Goal: Task Accomplishment & Management: Complete application form

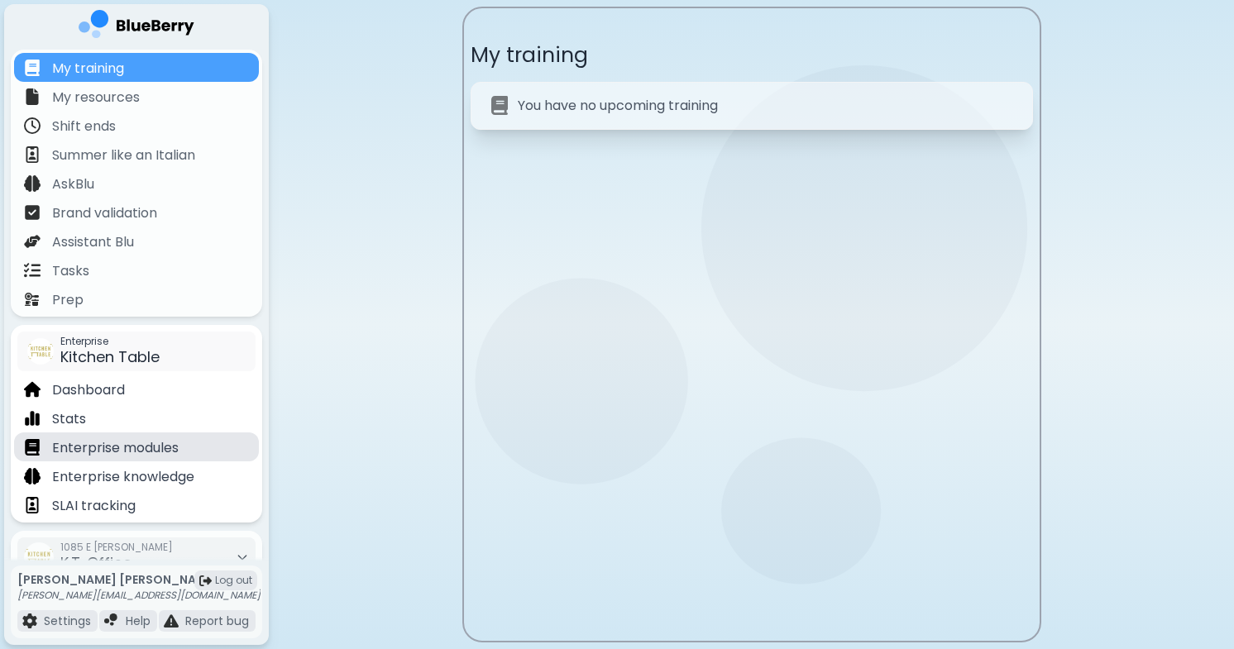
click at [140, 448] on p "Enterprise modules" at bounding box center [115, 448] width 127 height 20
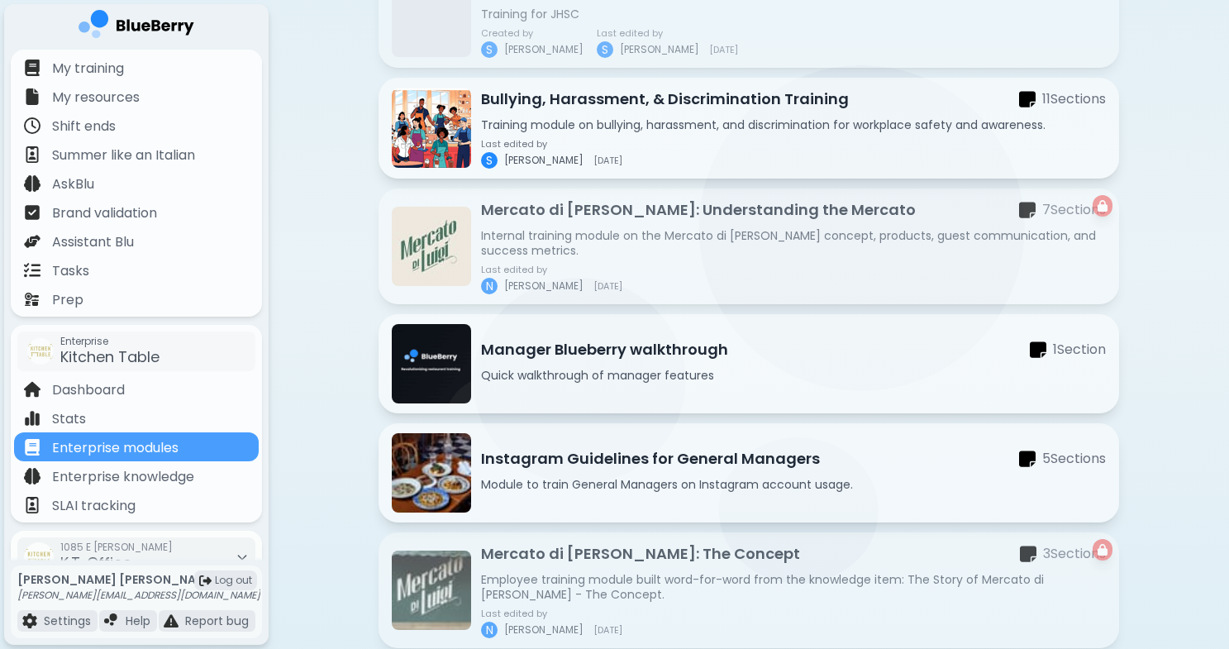
scroll to position [743, 0]
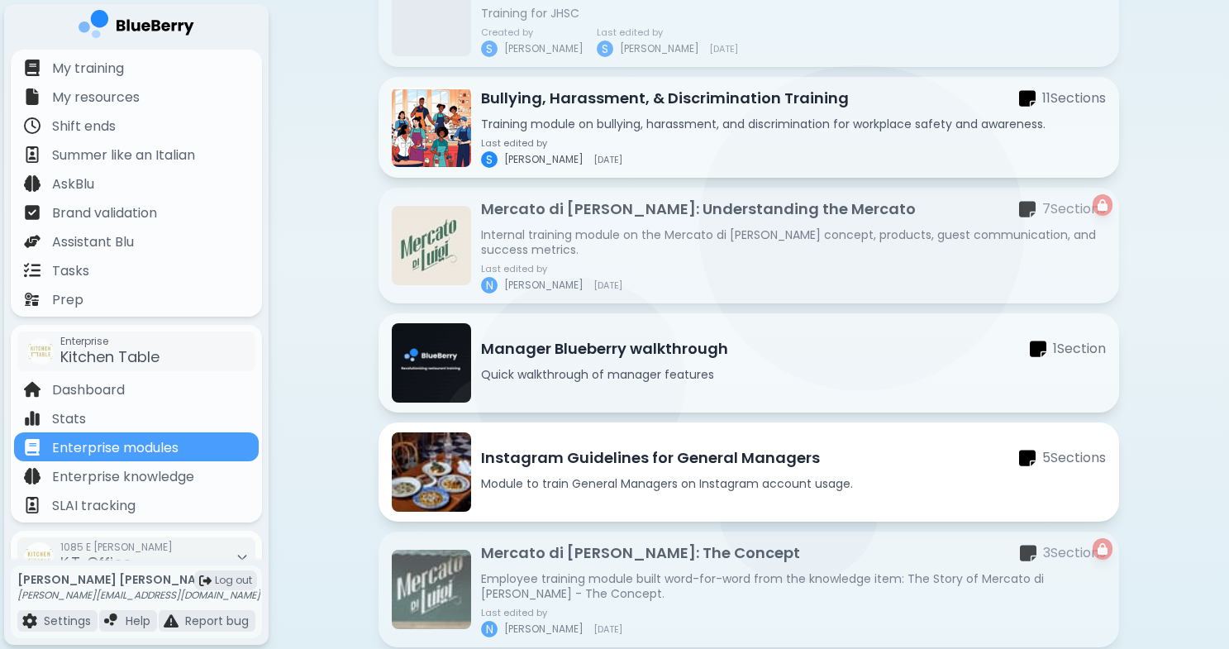
click at [572, 461] on p "Instagram Guidelines for General Managers" at bounding box center [650, 457] width 339 height 23
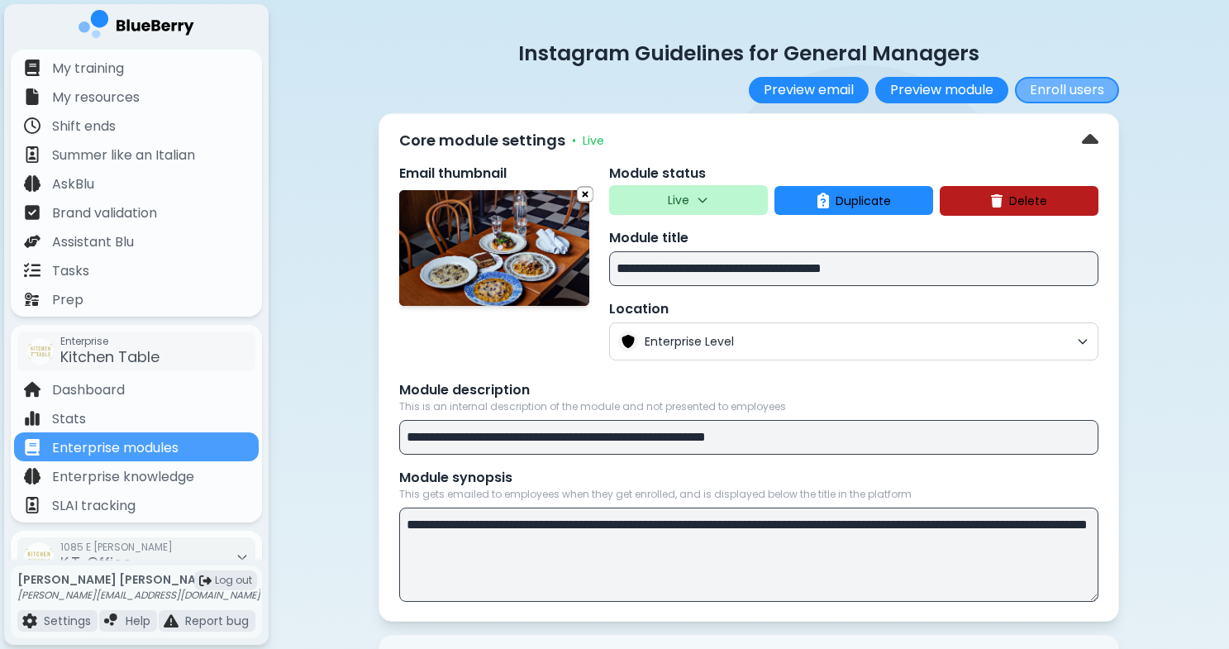
click at [1075, 86] on button "Enroll users" at bounding box center [1067, 90] width 104 height 26
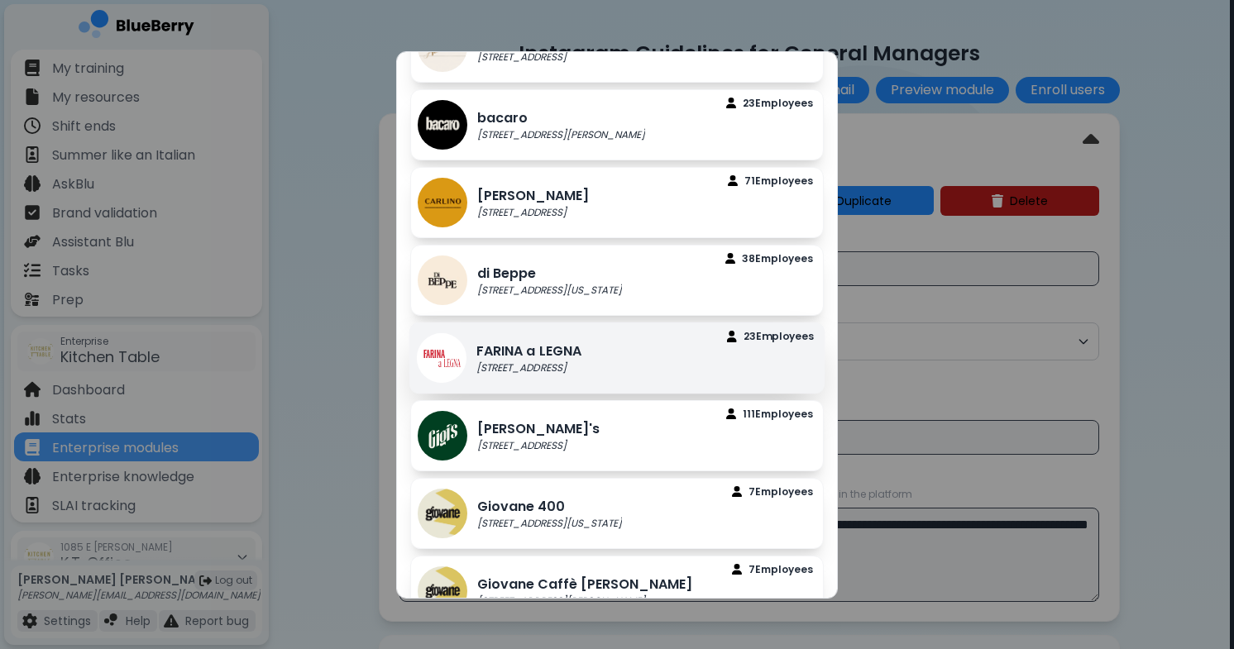
scroll to position [86, 0]
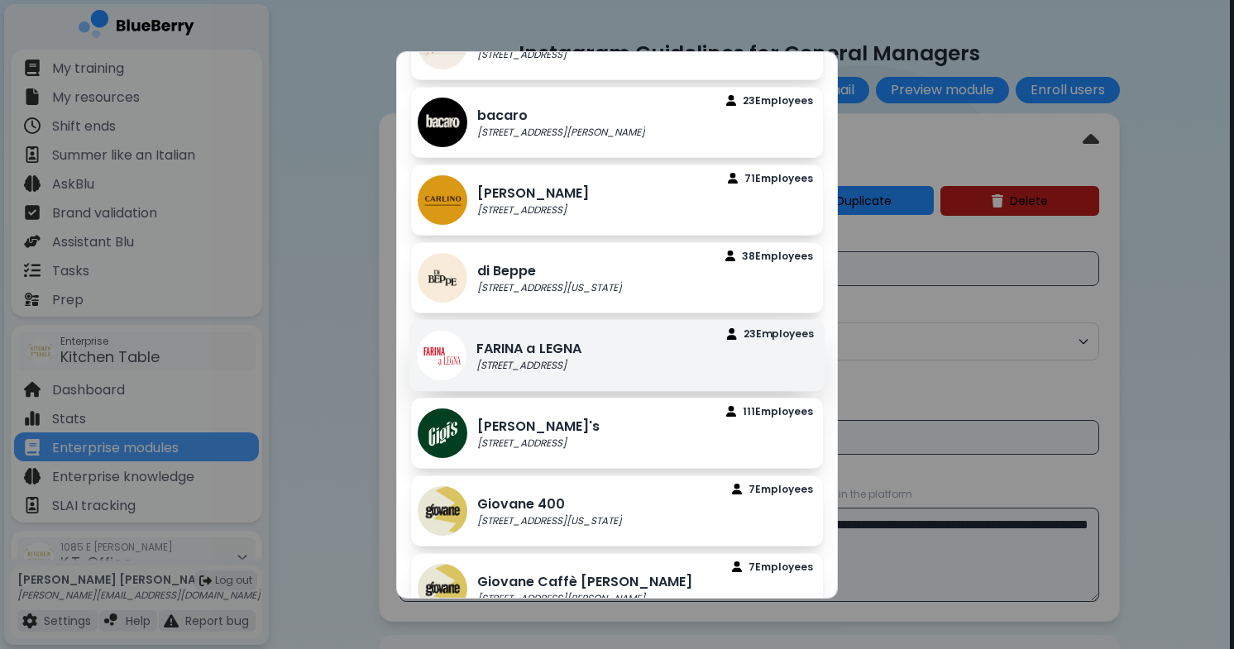
click at [571, 367] on p "[STREET_ADDRESS]" at bounding box center [528, 365] width 105 height 13
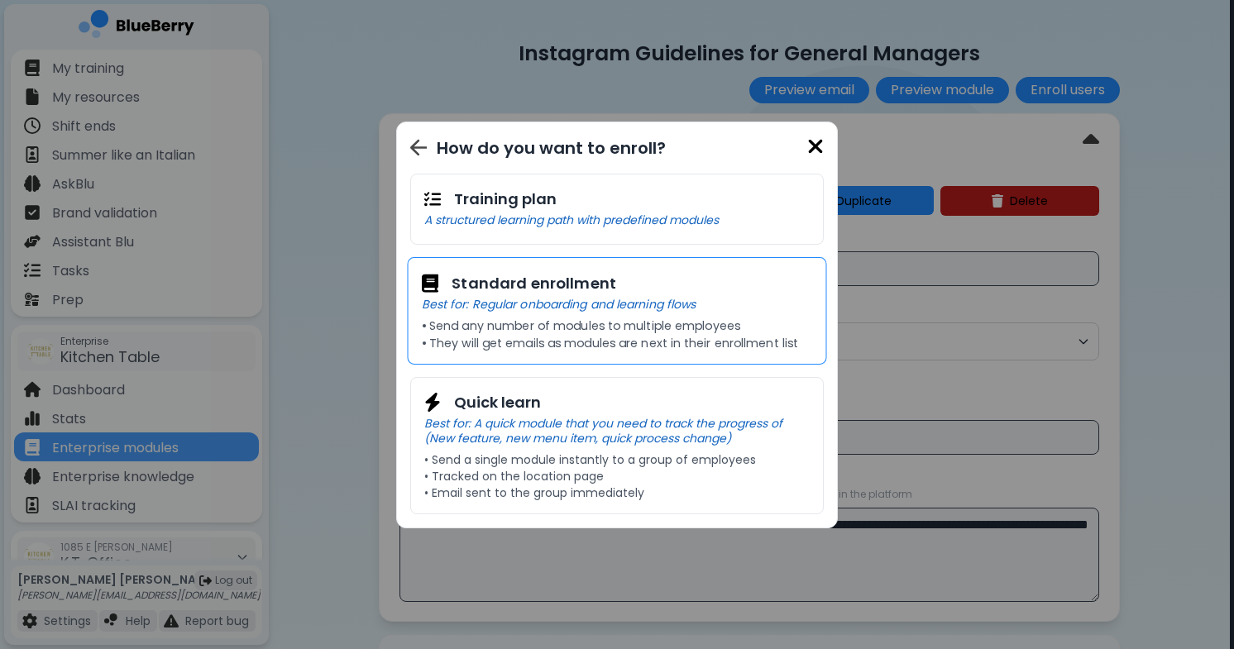
click at [580, 335] on p "• They will get emails as modules are next in their enrollment list" at bounding box center [617, 342] width 391 height 15
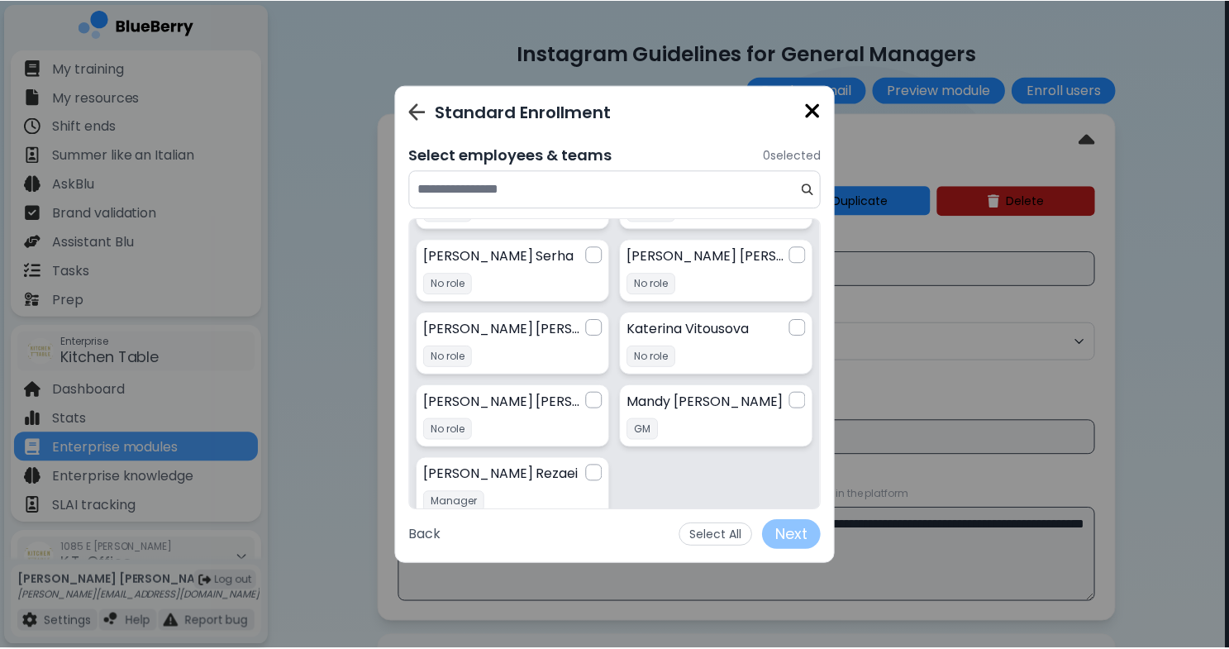
scroll to position [661, 0]
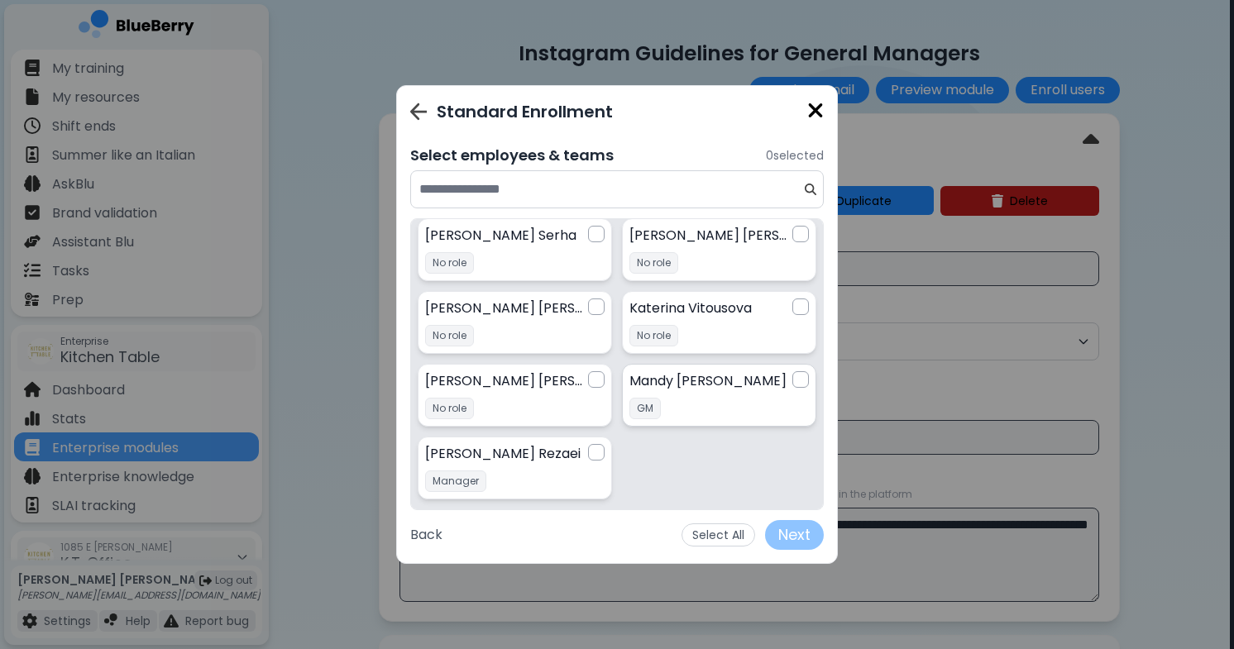
click at [792, 380] on div at bounding box center [800, 379] width 17 height 17
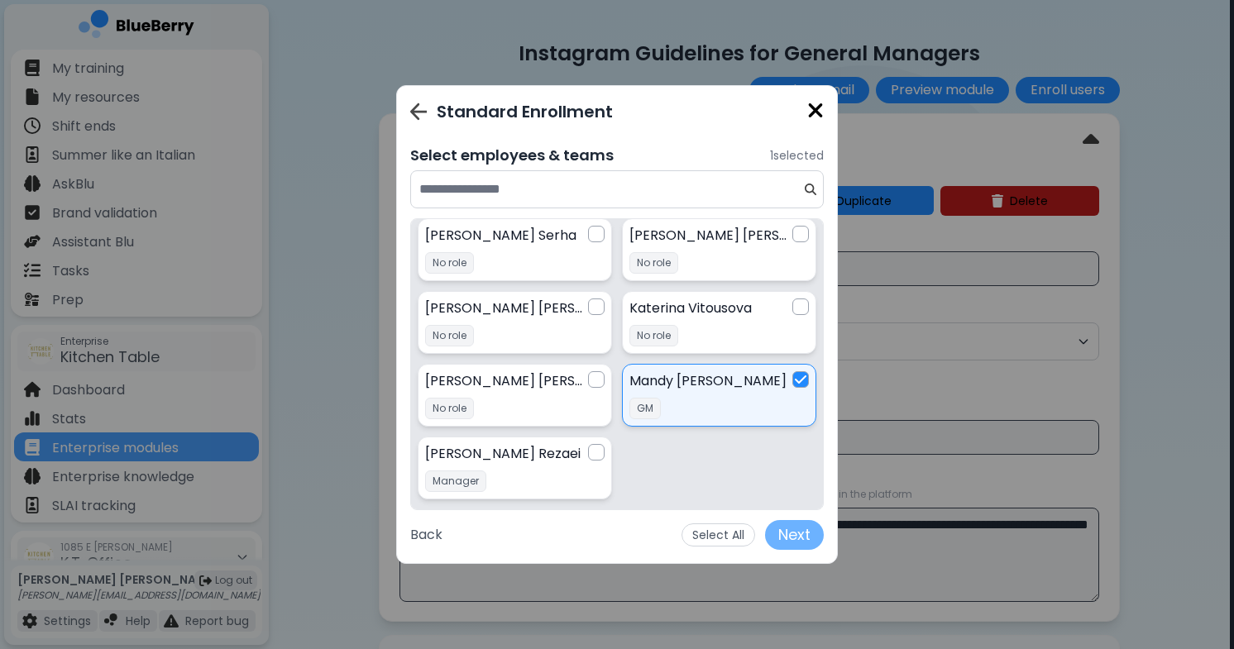
click at [792, 544] on button "Next" at bounding box center [794, 535] width 59 height 30
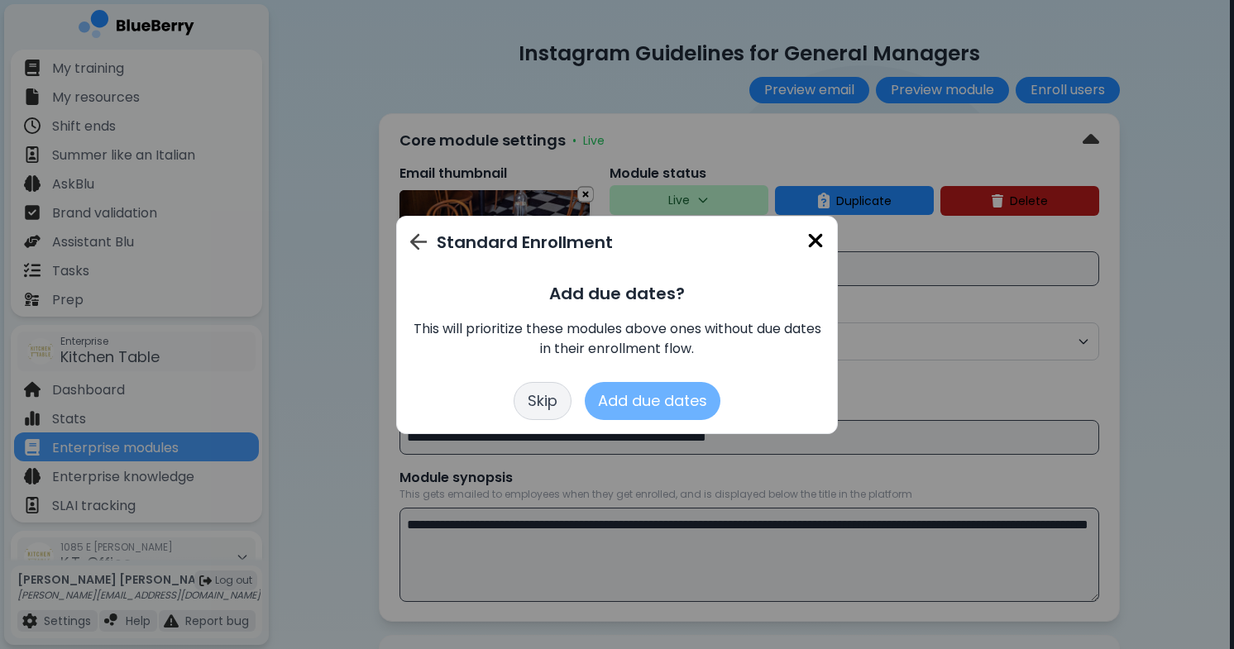
click at [642, 404] on button "Add due dates" at bounding box center [653, 401] width 136 height 38
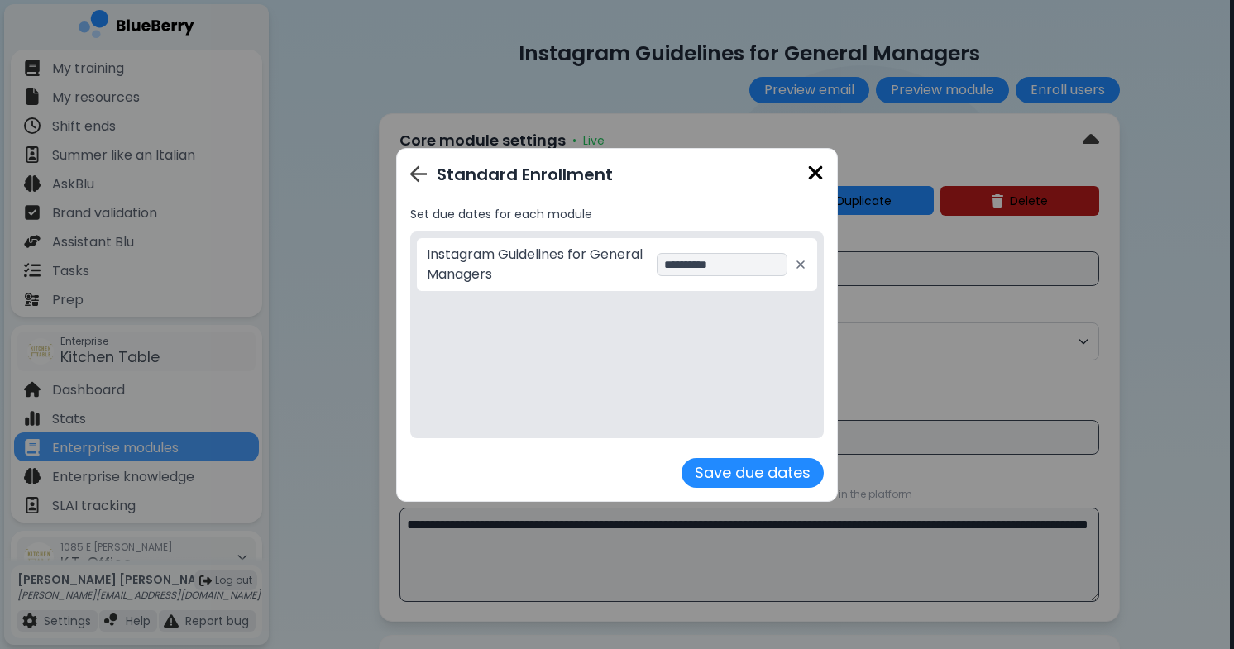
click at [759, 262] on div "**********" at bounding box center [724, 264] width 137 height 23
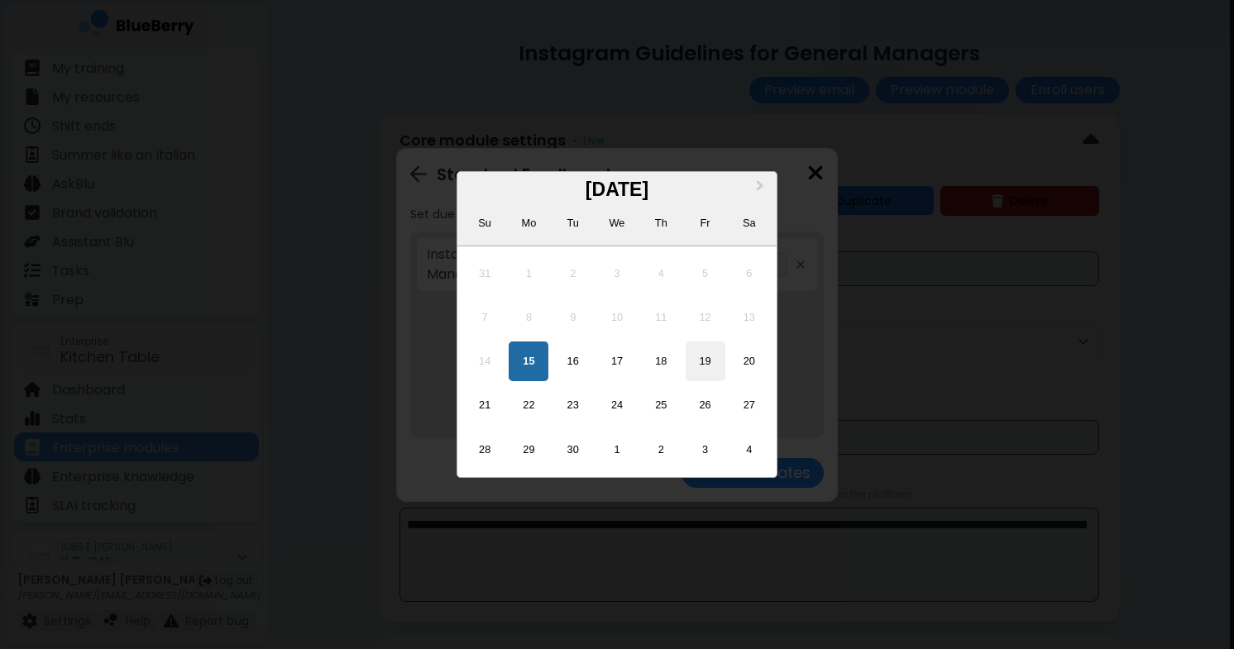
click at [706, 362] on div "19" at bounding box center [705, 361] width 40 height 40
type input "**********"
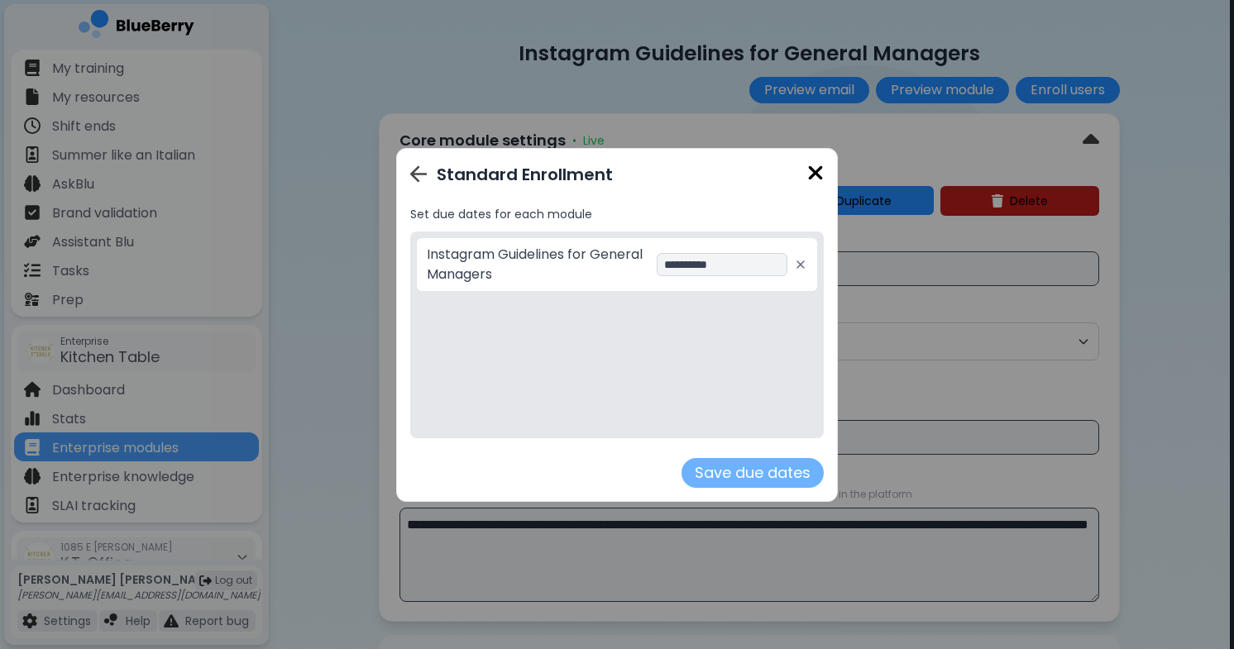
click at [757, 474] on button "Save due dates" at bounding box center [752, 473] width 142 height 30
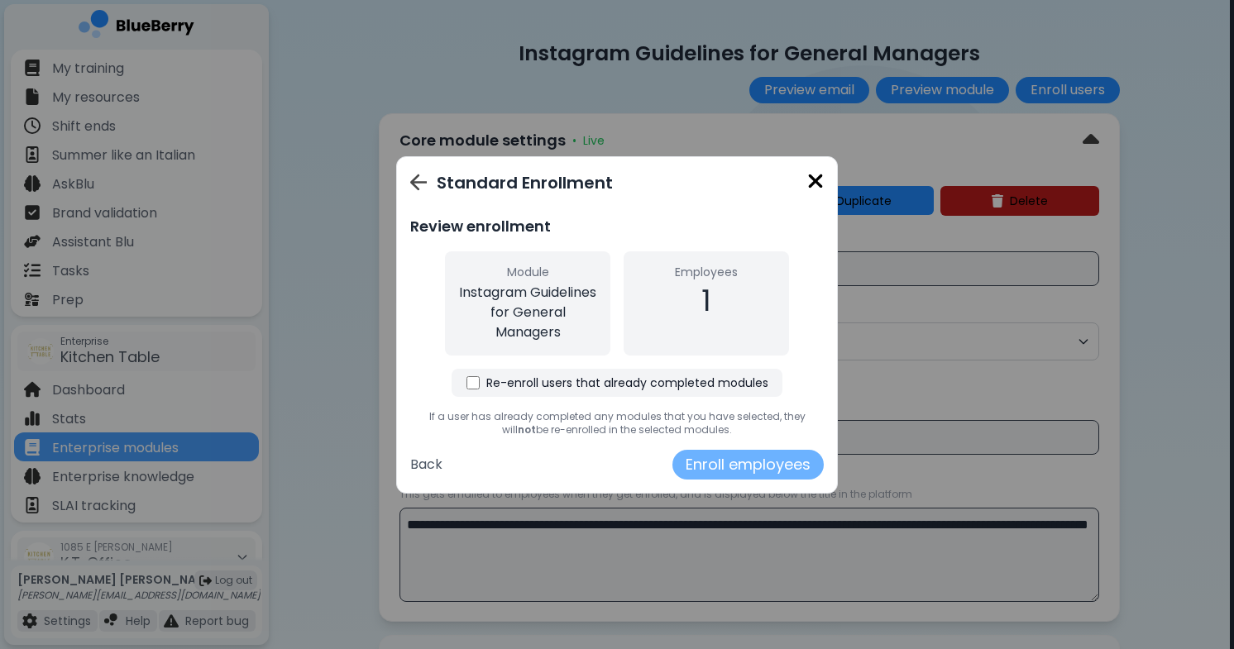
click at [754, 465] on button "Enroll employees" at bounding box center [747, 465] width 151 height 30
